Goal: Task Accomplishment & Management: Use online tool/utility

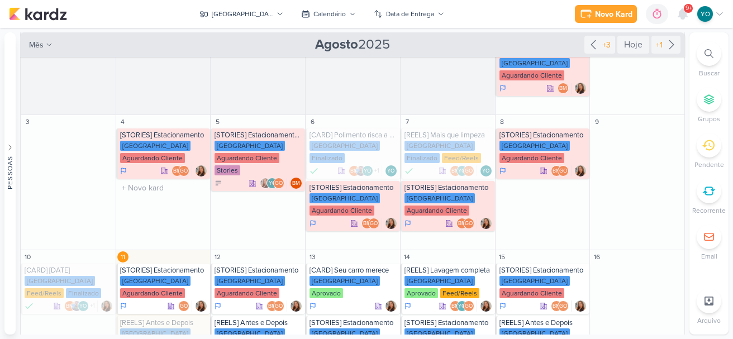
scroll to position [224, 0]
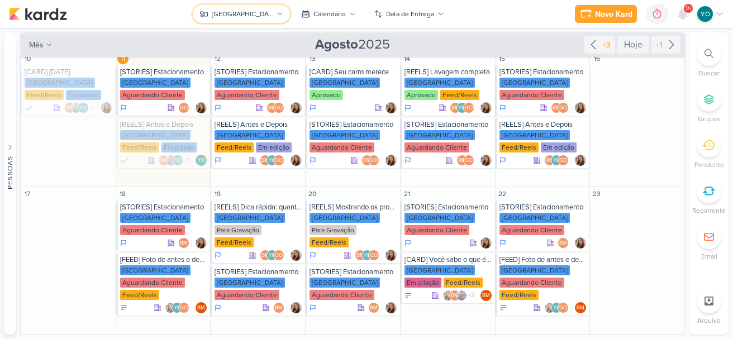
click at [272, 16] on div "[GEOGRAPHIC_DATA]" at bounding box center [242, 14] width 61 height 10
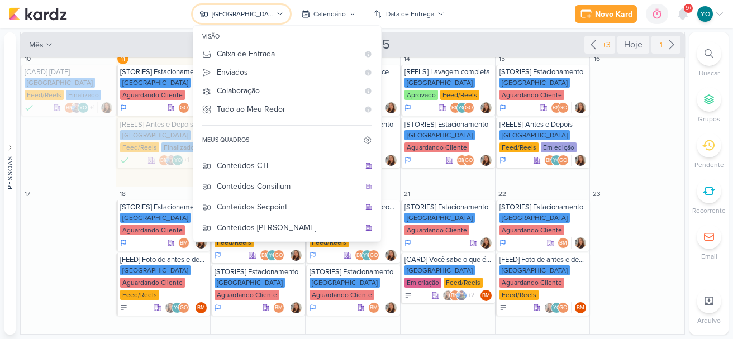
scroll to position [98, 0]
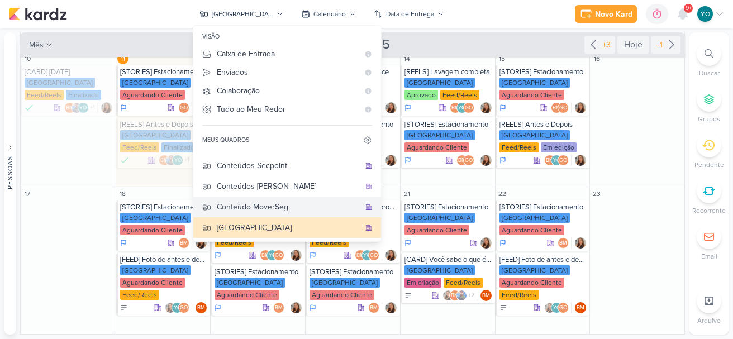
click at [296, 204] on div "Conteúdo MoverSeg" at bounding box center [288, 207] width 143 height 12
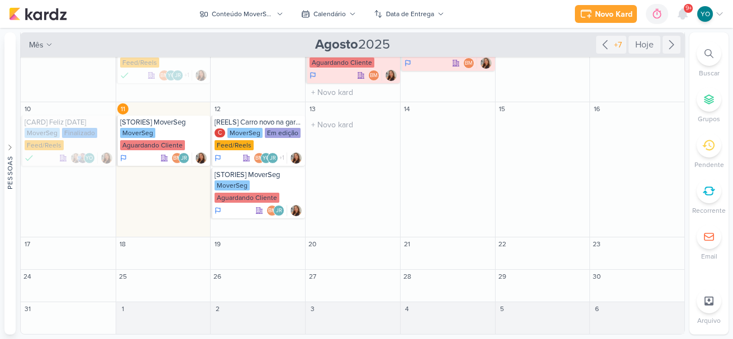
scroll to position [173, 0]
click at [269, 15] on div "Conteúdo MoverSeg" at bounding box center [242, 14] width 61 height 10
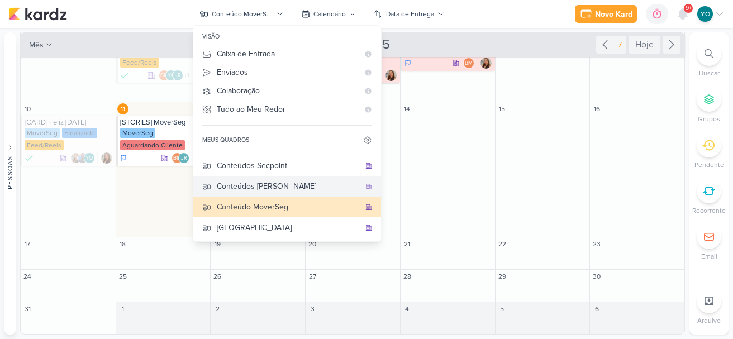
click at [281, 186] on div "Conteúdos [PERSON_NAME]" at bounding box center [288, 187] width 143 height 12
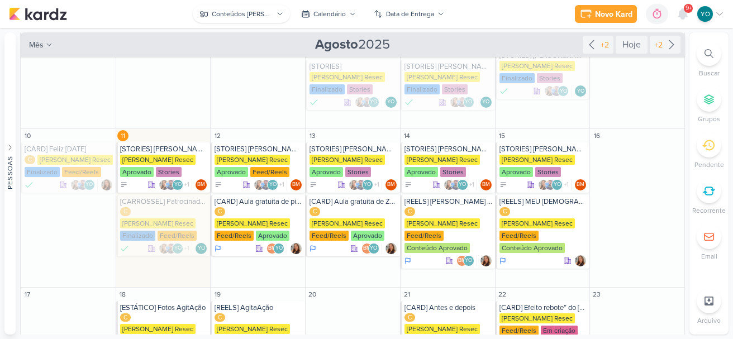
scroll to position [189, 0]
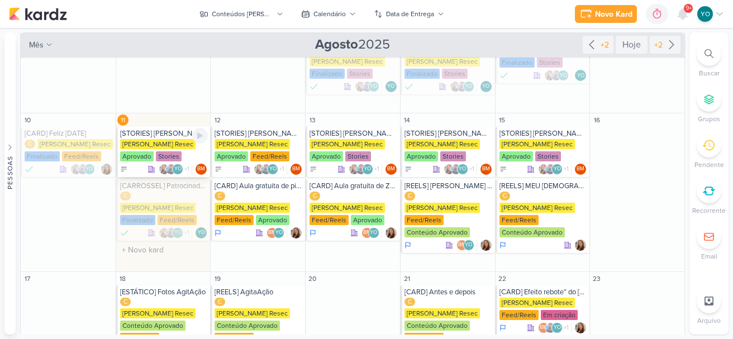
click at [173, 151] on div "Stories" at bounding box center [169, 156] width 26 height 10
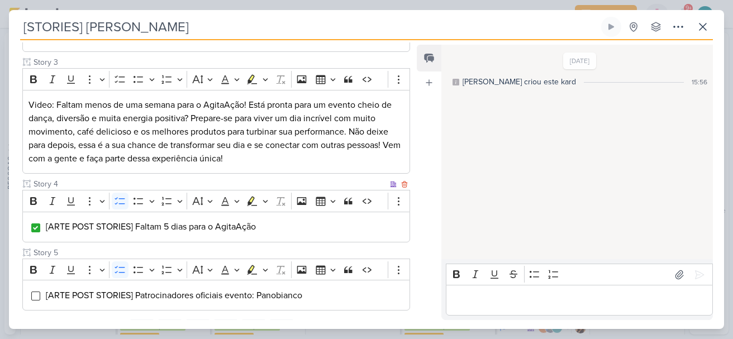
scroll to position [291, 0]
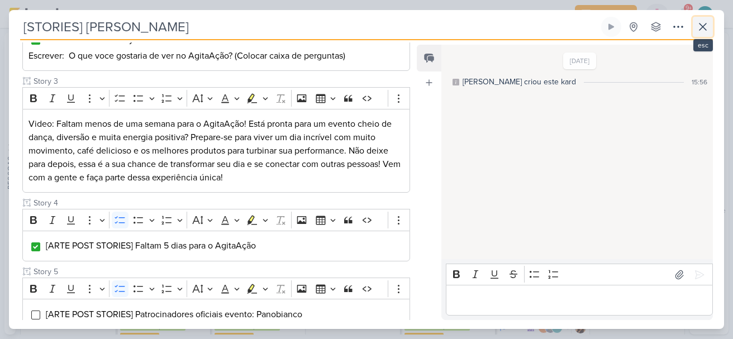
click at [703, 29] on icon at bounding box center [702, 26] width 13 height 13
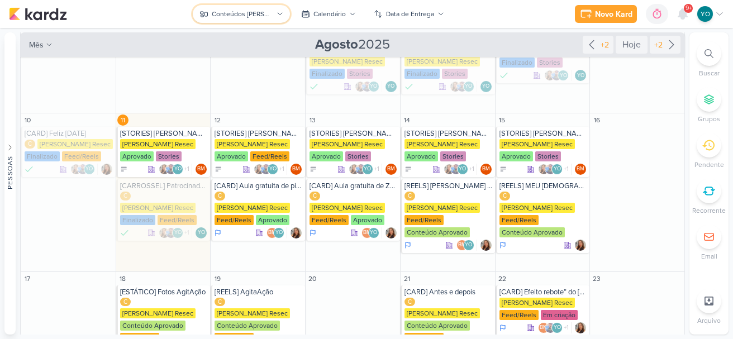
click at [236, 14] on div "Conteúdos [PERSON_NAME]" at bounding box center [242, 14] width 61 height 10
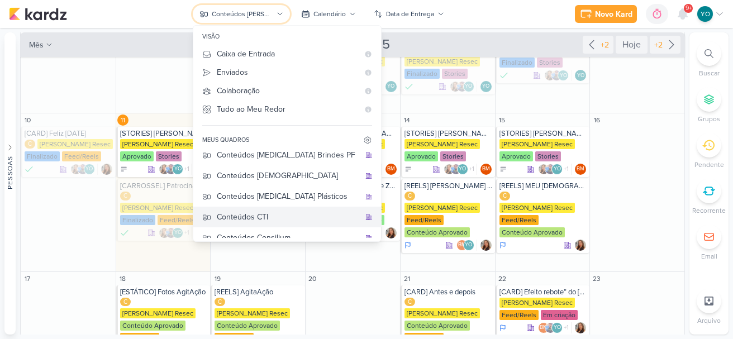
scroll to position [0, 0]
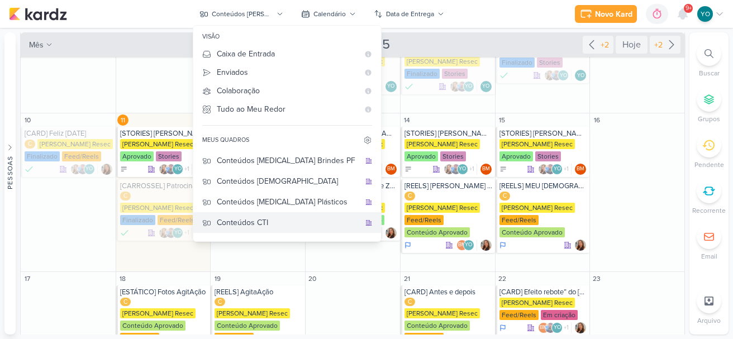
click at [303, 222] on div "Conteúdos CTI" at bounding box center [288, 223] width 143 height 12
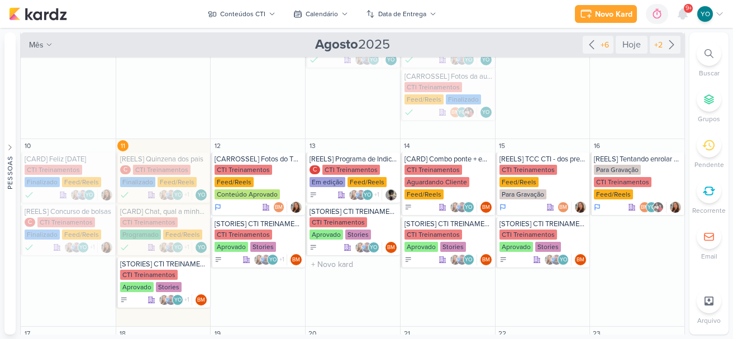
scroll to position [173, 0]
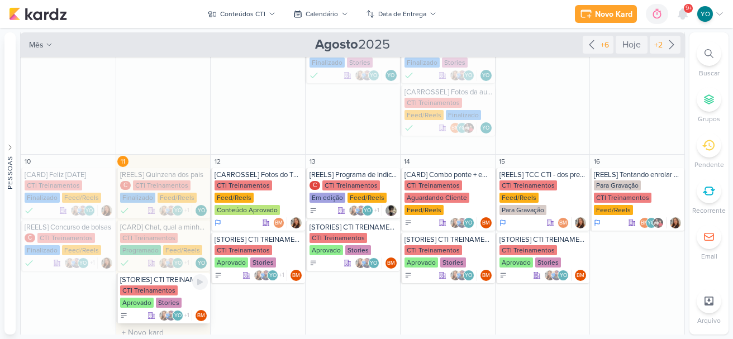
click at [160, 298] on div "Stories" at bounding box center [169, 303] width 26 height 10
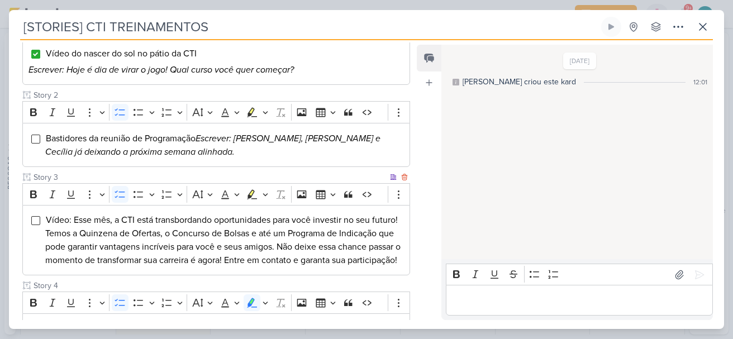
scroll to position [279, 0]
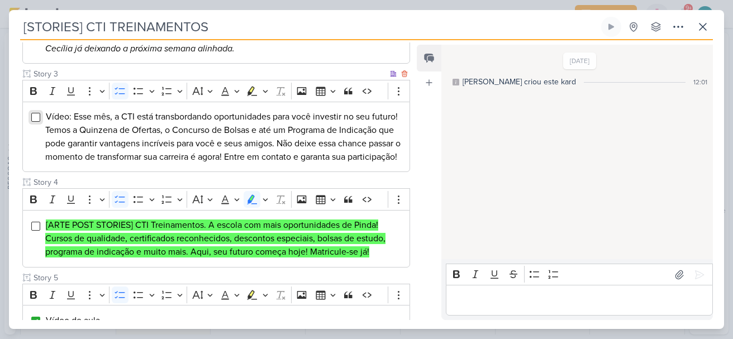
click at [36, 121] on input "Editor editing area: main" at bounding box center [35, 117] width 9 height 9
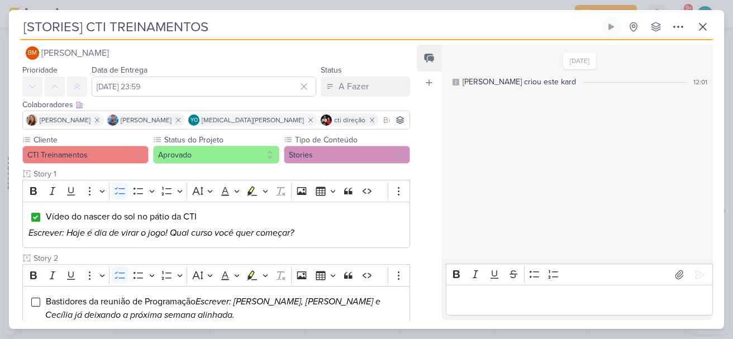
scroll to position [0, 0]
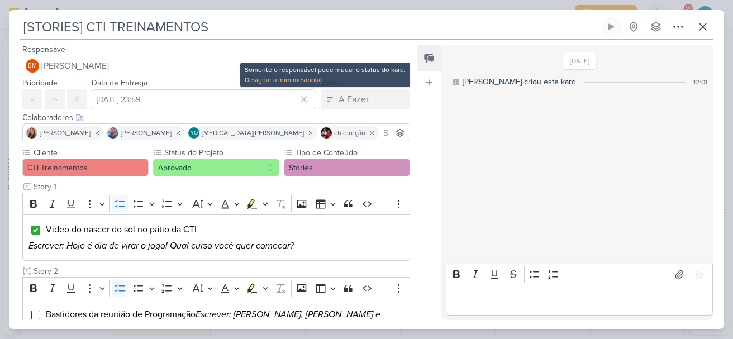
click at [291, 82] on div "Designar a mim mesmo(a)" at bounding box center [325, 80] width 161 height 10
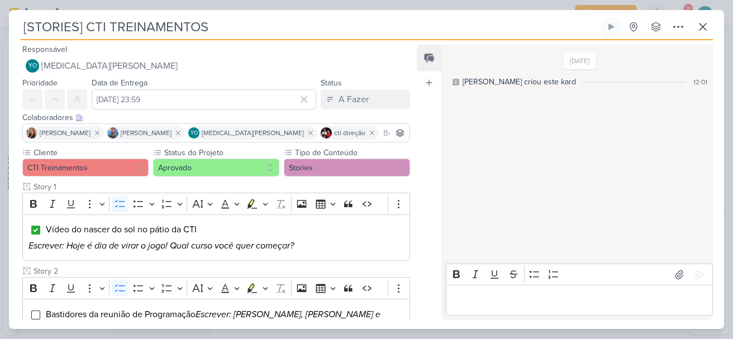
click at [302, 77] on div "Data de Entrega [DATE] 23:59 [DATE] Dom Seg Ter Qua Qui Sex Sáb 00 01 02 03 04 …" at bounding box center [204, 93] width 225 height 34
click at [339, 97] on div "A Fazer" at bounding box center [354, 99] width 30 height 13
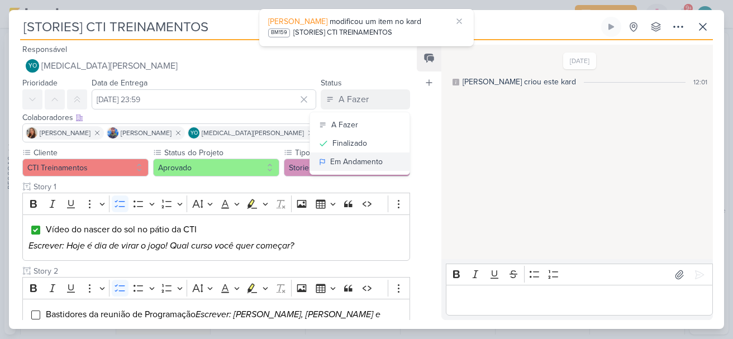
click at [369, 162] on div "Em Andamento" at bounding box center [356, 162] width 53 height 12
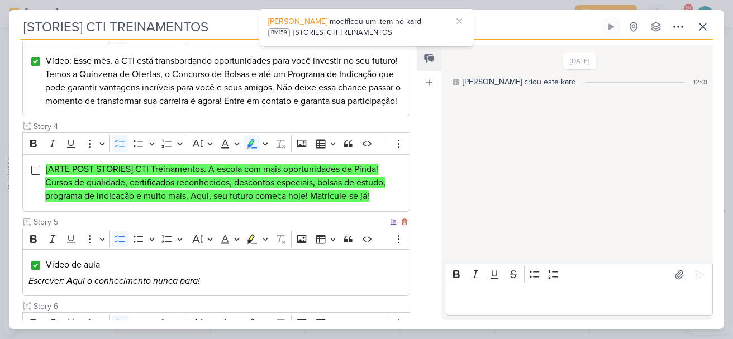
scroll to position [537, 0]
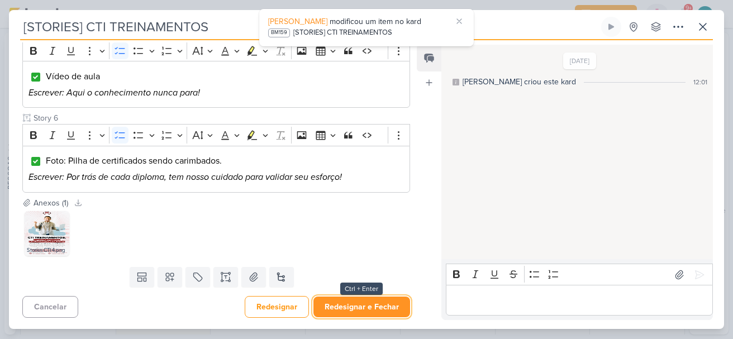
click at [382, 305] on button "Redesignar e Fechar" at bounding box center [362, 307] width 97 height 21
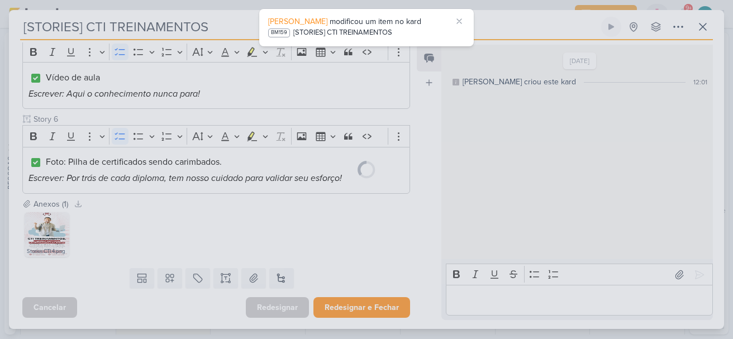
scroll to position [536, 0]
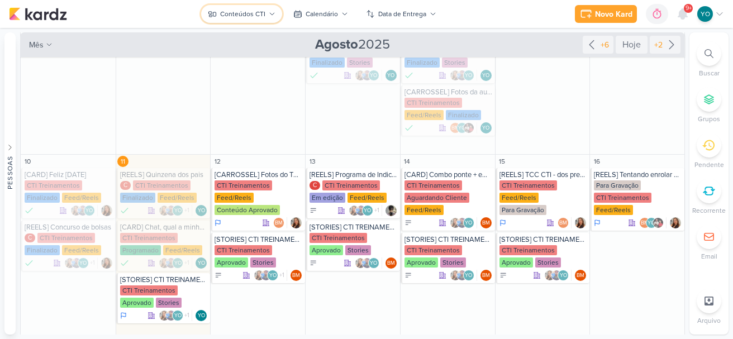
click at [272, 15] on icon at bounding box center [272, 14] width 4 height 2
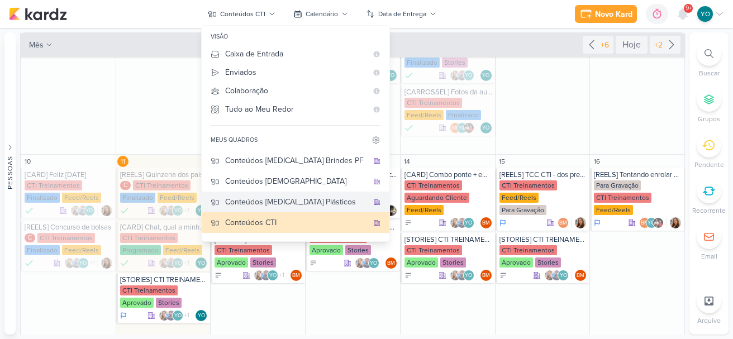
click at [306, 202] on div "Conteúdos [MEDICAL_DATA] Plásticos" at bounding box center [296, 202] width 143 height 12
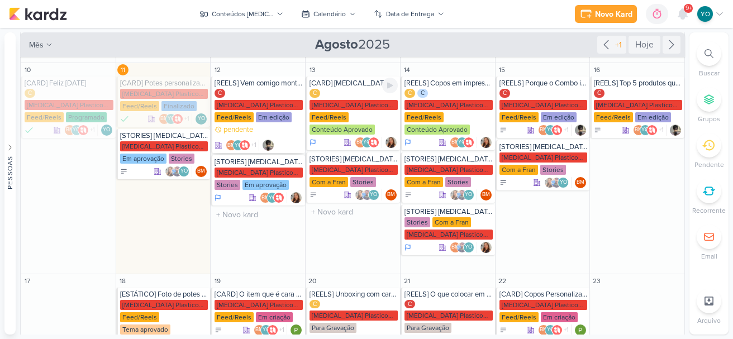
scroll to position [123, 0]
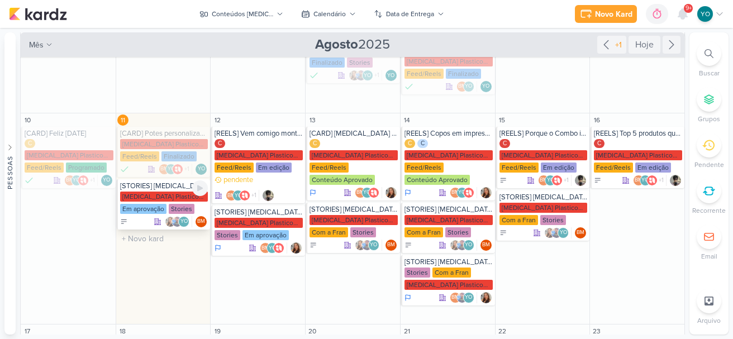
click at [163, 192] on div "[MEDICAL_DATA] Plasticos PJ" at bounding box center [164, 197] width 88 height 10
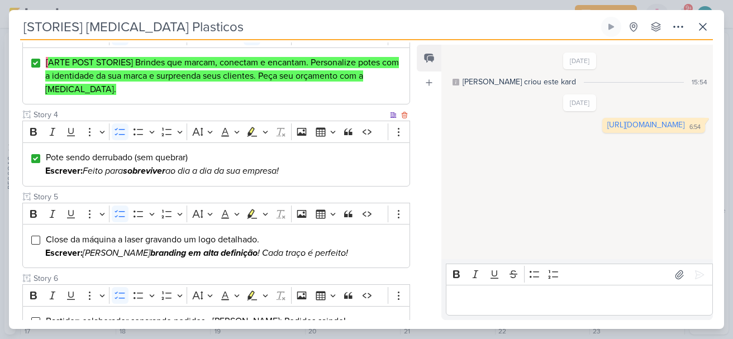
scroll to position [472, 0]
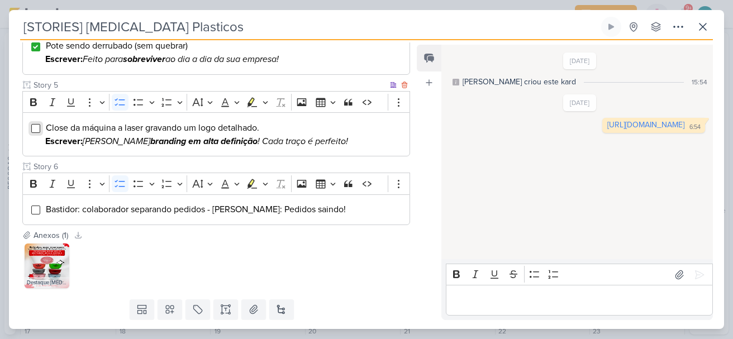
click at [37, 126] on input "Editor editing area: main" at bounding box center [35, 128] width 9 height 9
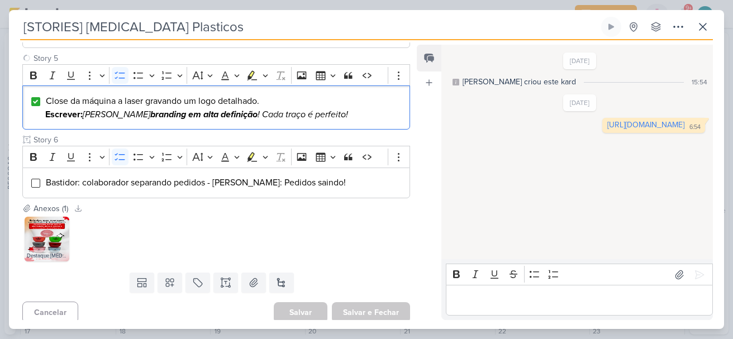
scroll to position [505, 0]
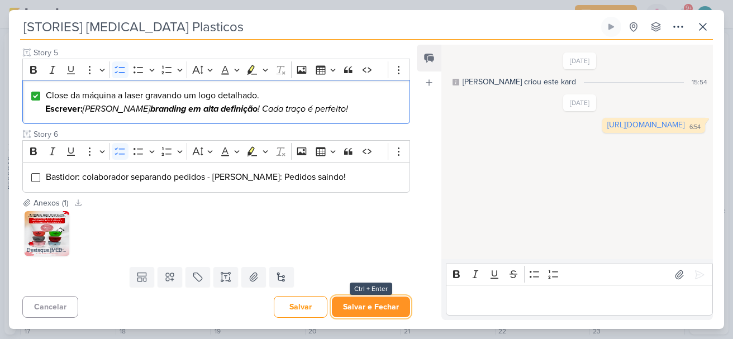
click at [382, 311] on button "Salvar e Fechar" at bounding box center [371, 307] width 78 height 21
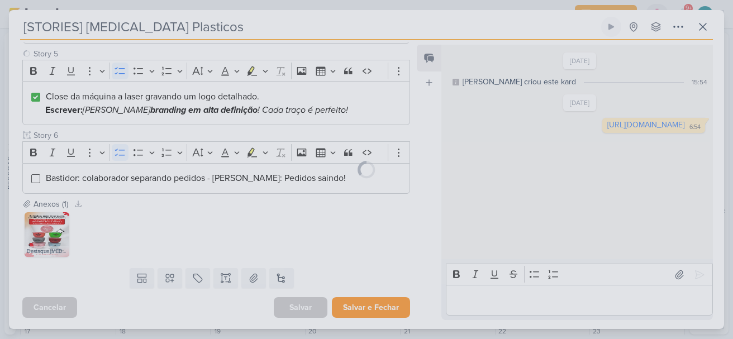
scroll to position [504, 0]
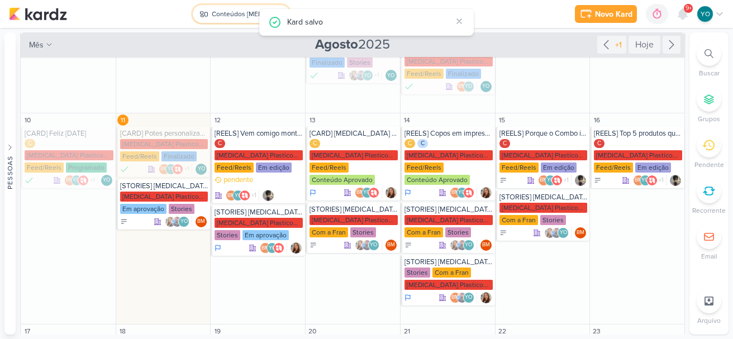
click at [225, 12] on div "Conteúdos [MEDICAL_DATA] Plásticos" at bounding box center [242, 14] width 61 height 10
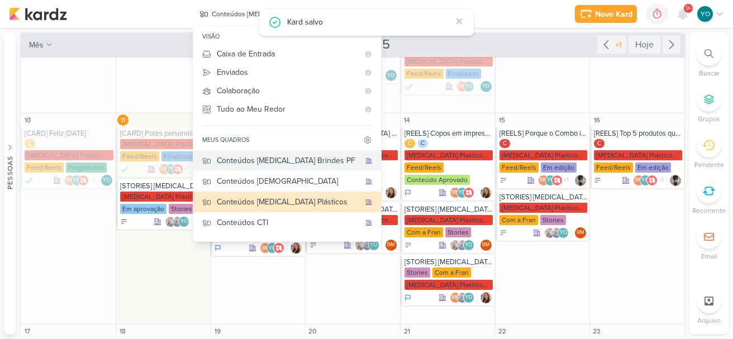
click at [307, 163] on div "Conteúdos [MEDICAL_DATA] Brindes PF" at bounding box center [288, 161] width 143 height 12
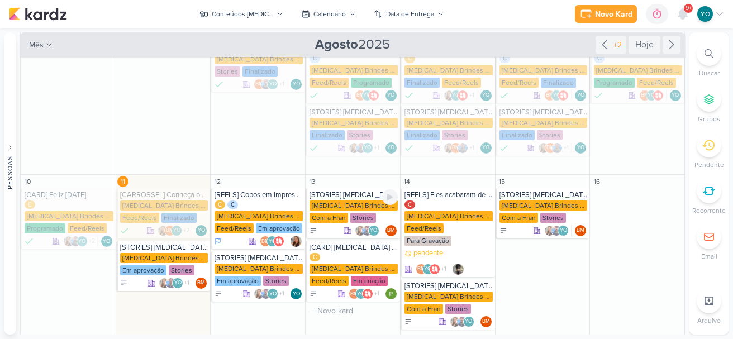
scroll to position [173, 0]
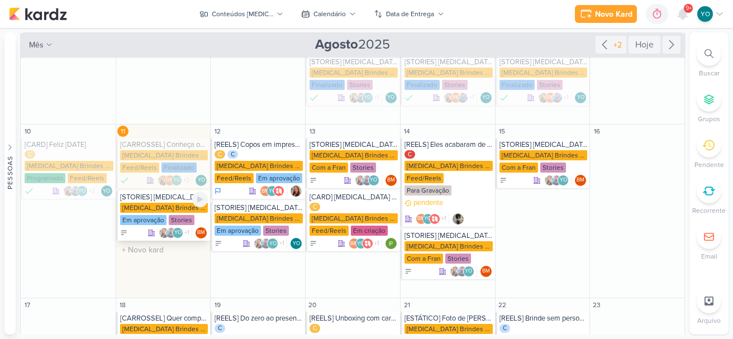
click at [159, 203] on div "[MEDICAL_DATA] Brindes PF" at bounding box center [164, 208] width 88 height 10
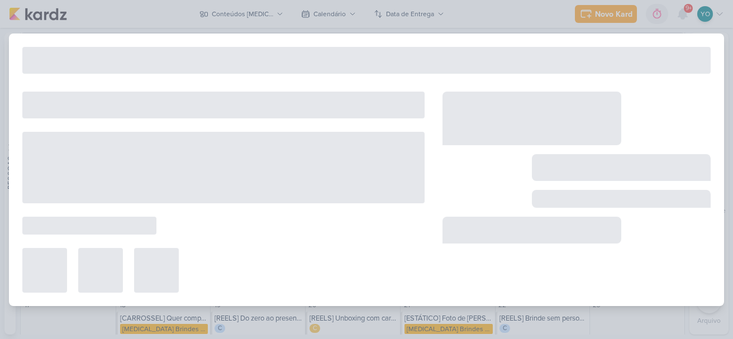
type input "[STORIES] [MEDICAL_DATA] Brindes"
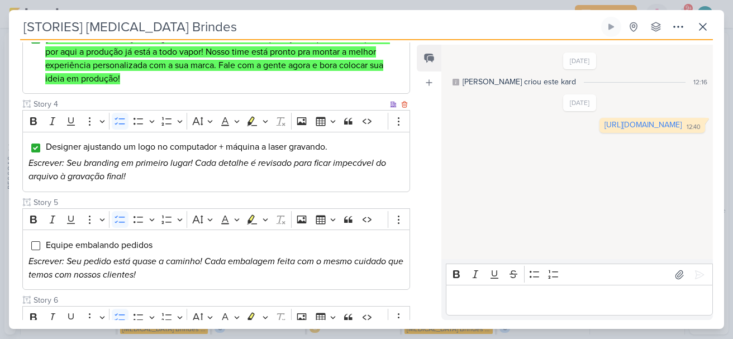
scroll to position [472, 0]
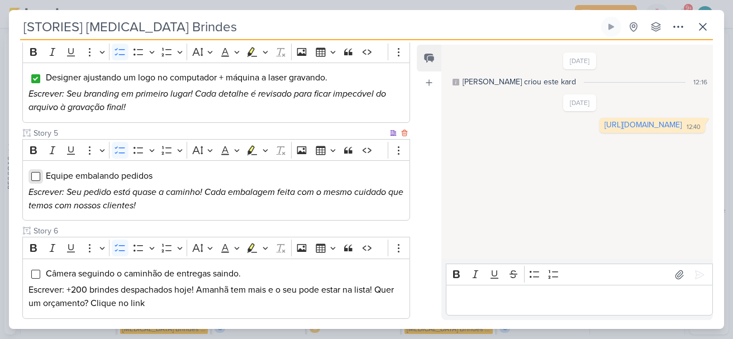
click at [35, 175] on input "Editor editing area: main" at bounding box center [35, 176] width 9 height 9
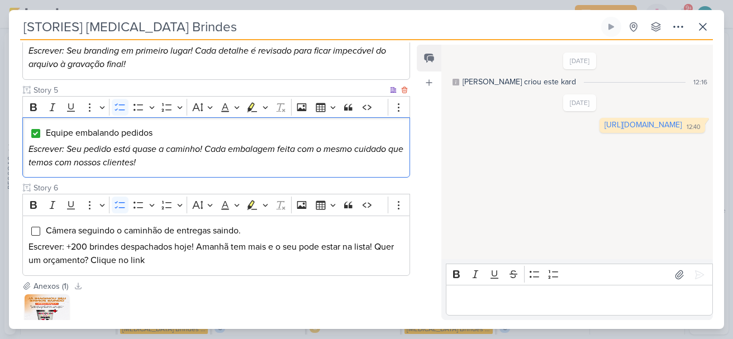
scroll to position [599, 0]
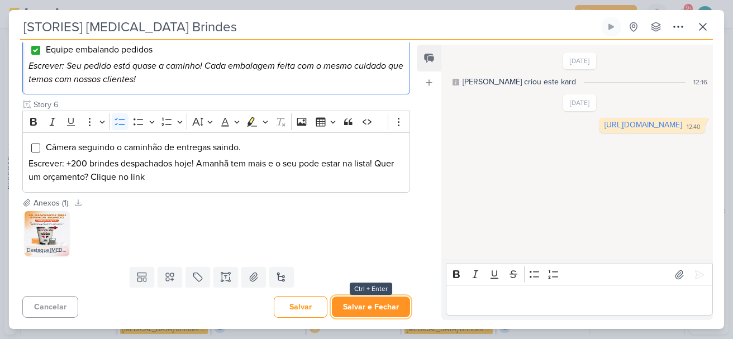
click at [374, 306] on button "Salvar e Fechar" at bounding box center [371, 307] width 78 height 21
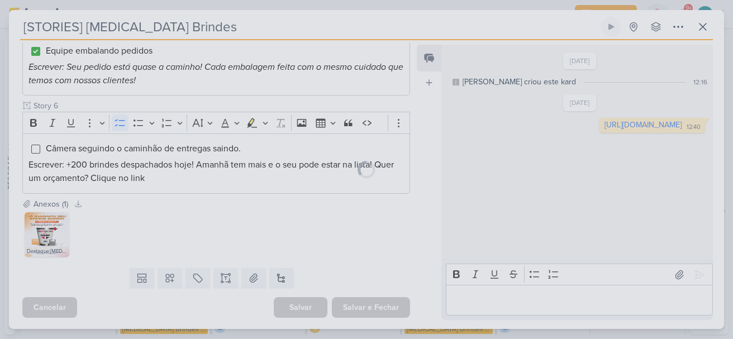
scroll to position [597, 0]
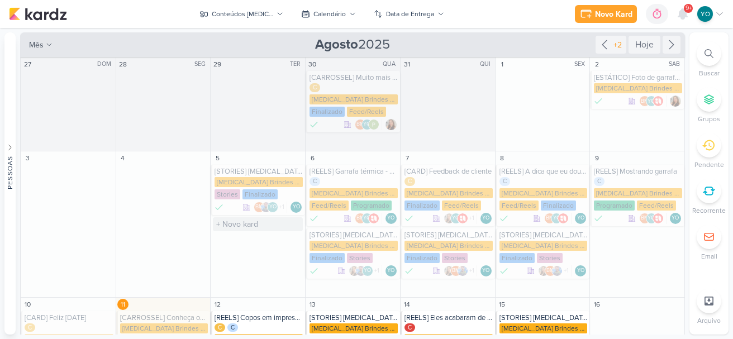
scroll to position [112, 0]
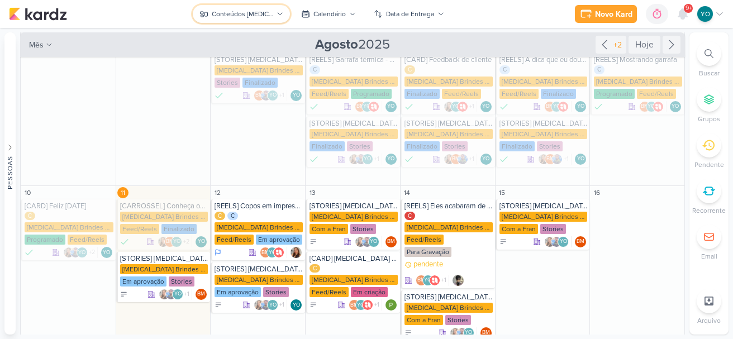
click at [254, 9] on div "Conteúdos [MEDICAL_DATA] Brindes PF" at bounding box center [242, 14] width 61 height 10
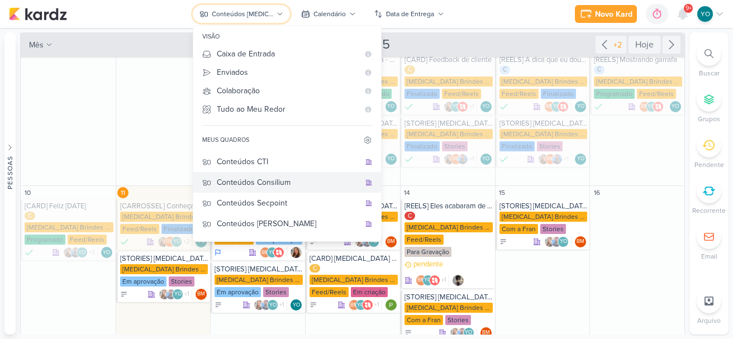
scroll to position [42, 0]
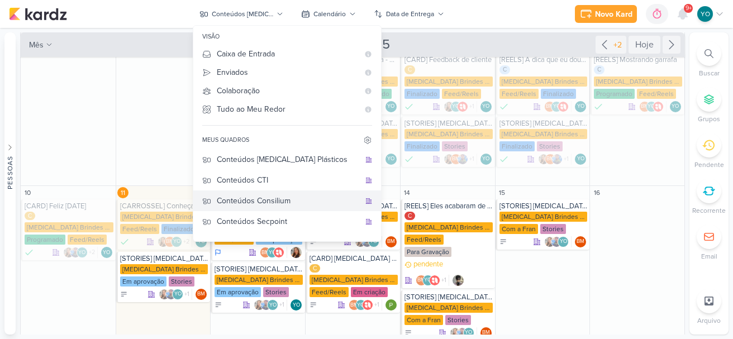
click at [300, 197] on div "Conteúdos Consilium" at bounding box center [288, 201] width 143 height 12
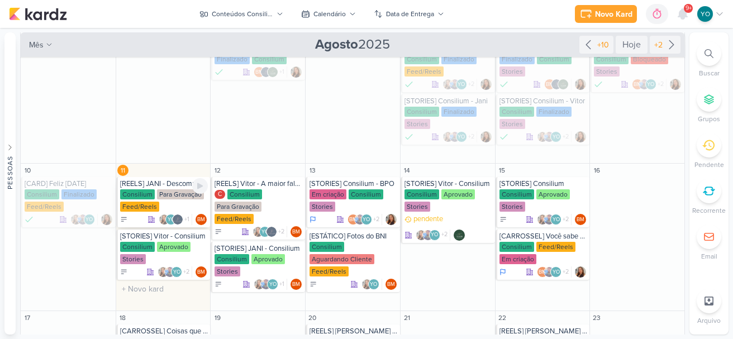
click at [163, 194] on div "Para Gravação" at bounding box center [180, 194] width 47 height 10
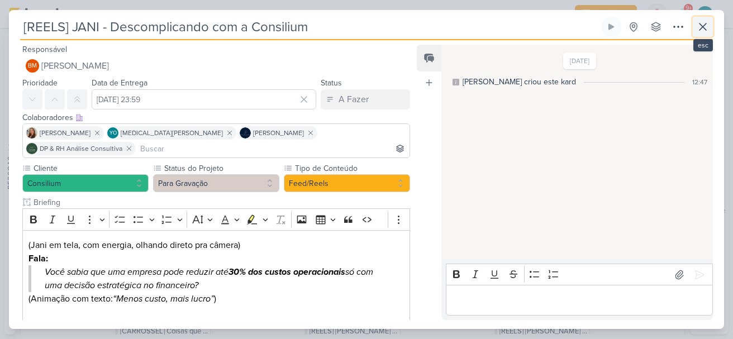
click at [704, 28] on icon at bounding box center [703, 26] width 7 height 7
